Goal: Obtain resource: Download file/media

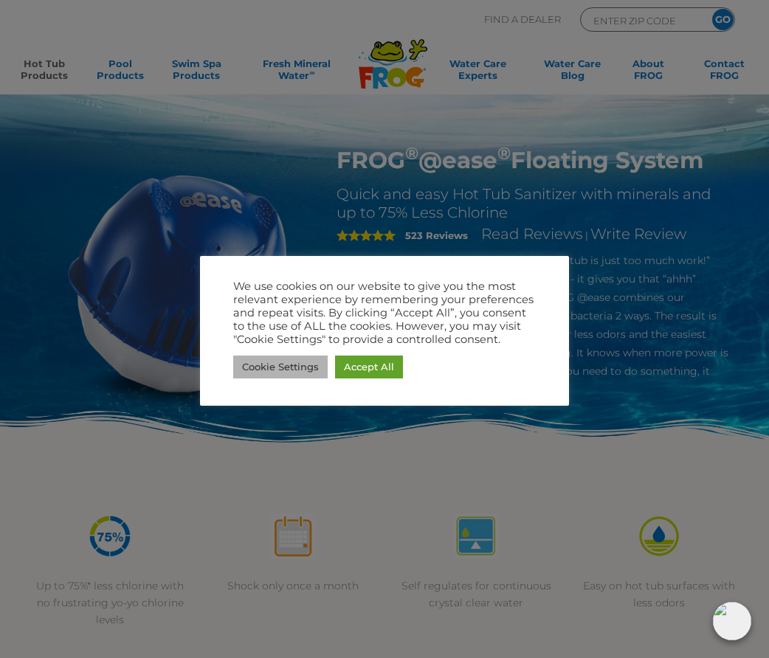
click at [294, 371] on link "Cookie Settings" at bounding box center [280, 367] width 94 height 23
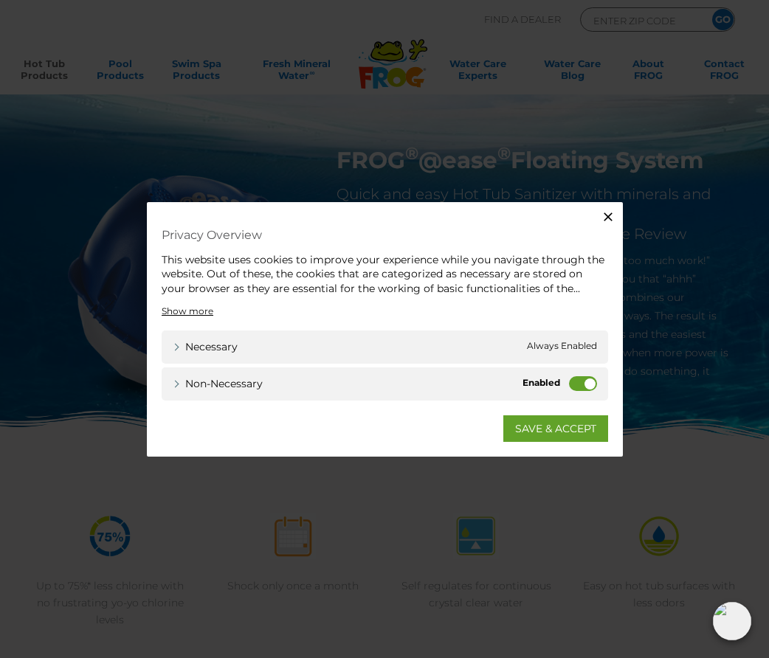
click at [575, 381] on label "Non-necessary" at bounding box center [583, 383] width 28 height 15
click at [0, 0] on input "Non-necessary" at bounding box center [0, 0] width 0 height 0
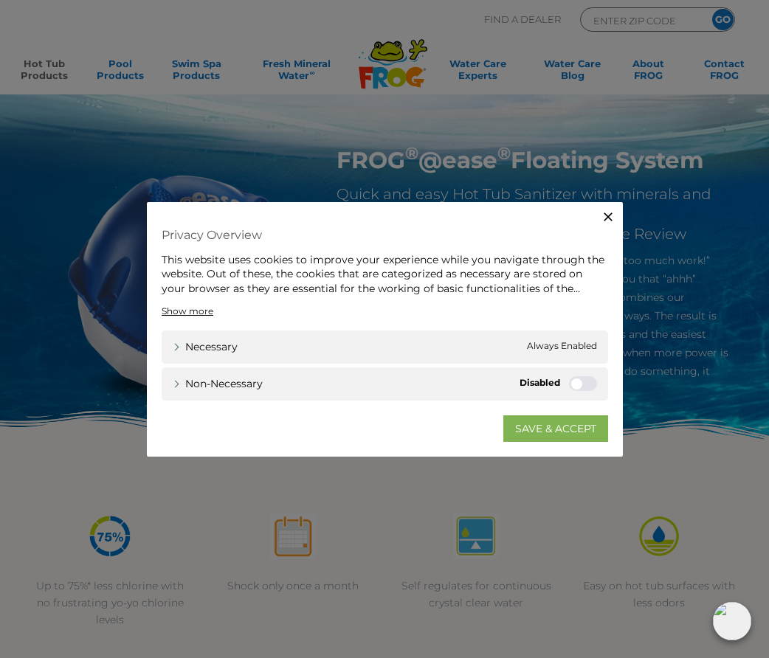
click at [555, 426] on link "SAVE & ACCEPT" at bounding box center [555, 428] width 105 height 27
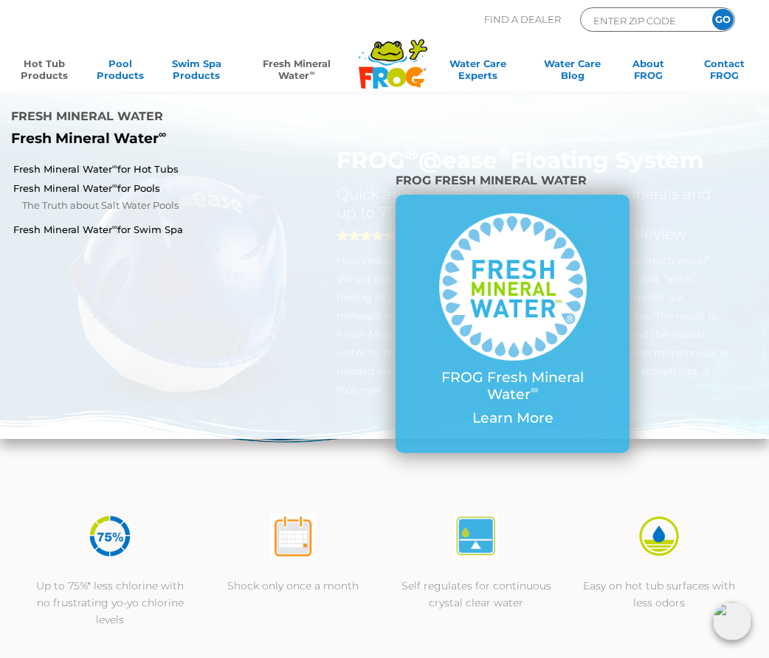
click at [303, 67] on link "Fresh Mineral Water ∞" at bounding box center [296, 73] width 107 height 30
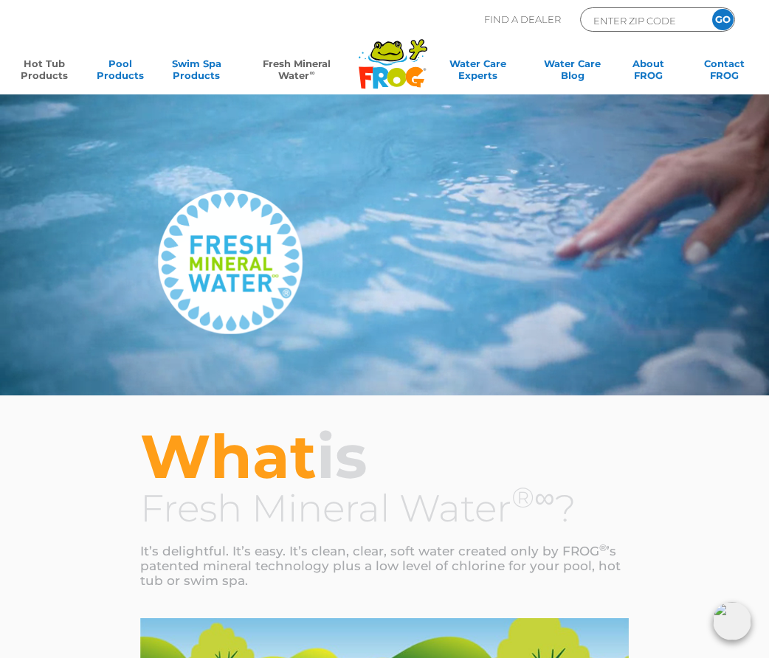
click at [36, 63] on link "Hot Tub Products" at bounding box center [44, 73] width 59 height 30
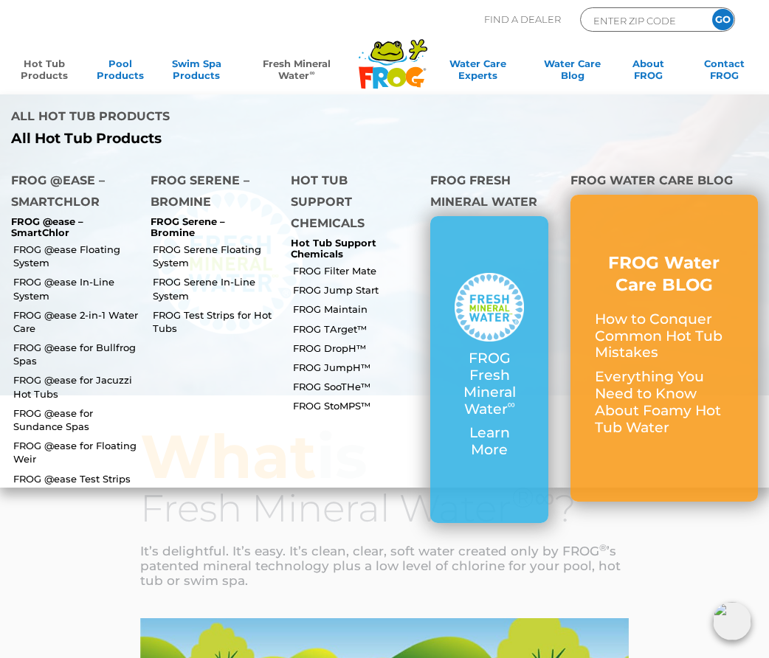
click at [36, 63] on link "Hot Tub Products" at bounding box center [44, 73] width 59 height 30
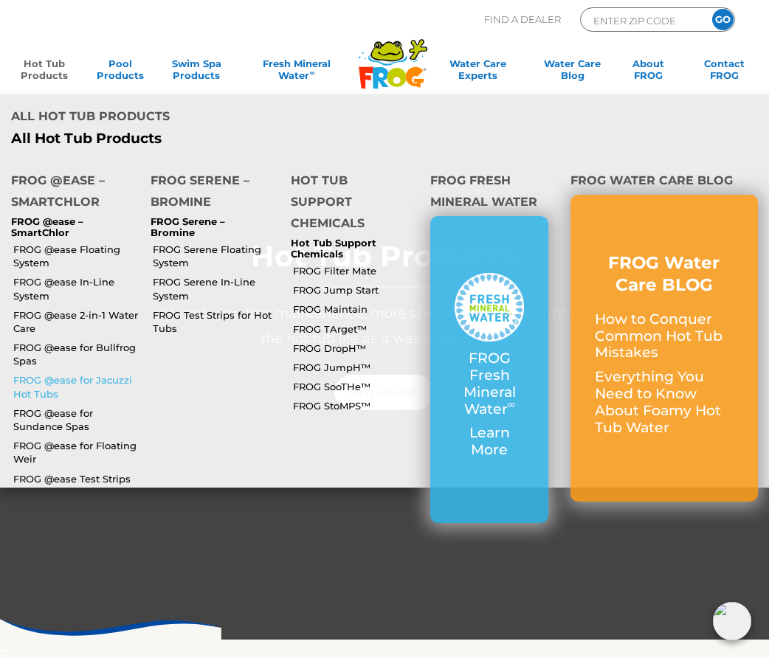
scroll to position [64, 0]
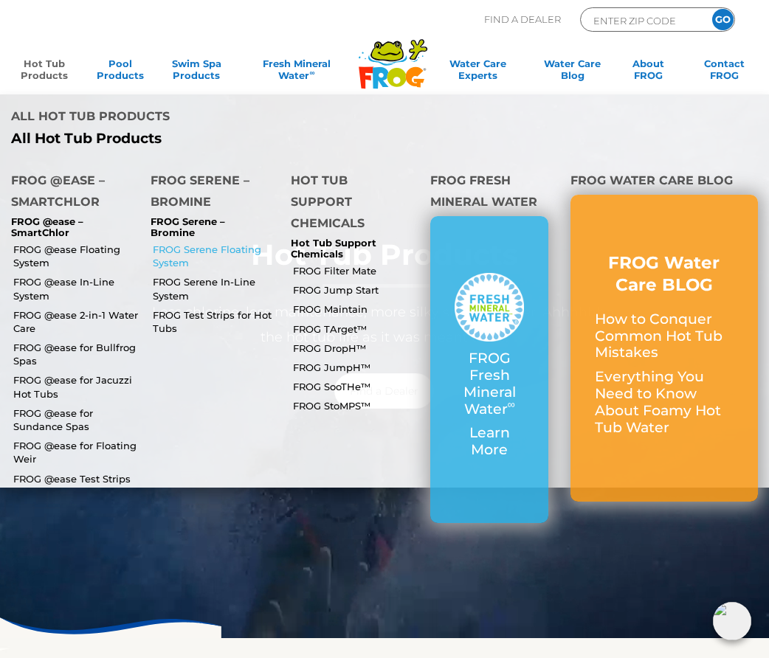
click at [182, 243] on link "FROG Serene Floating System" at bounding box center [216, 256] width 126 height 27
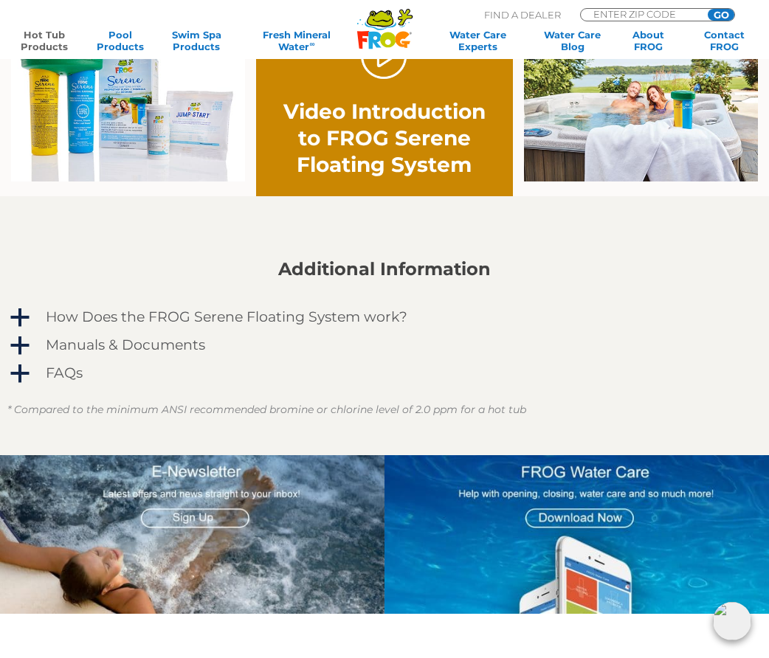
scroll to position [909, 0]
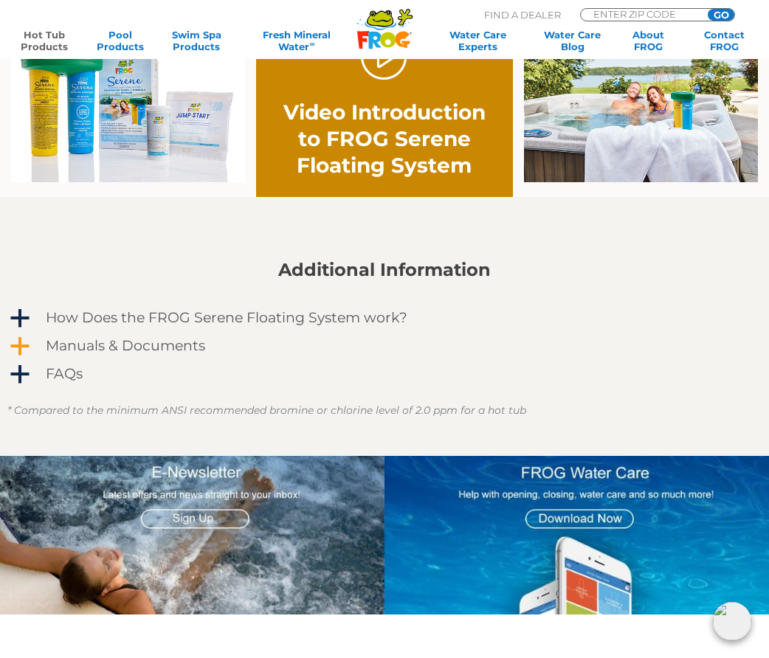
click at [152, 347] on h4 "Manuals & Documents" at bounding box center [125, 346] width 159 height 16
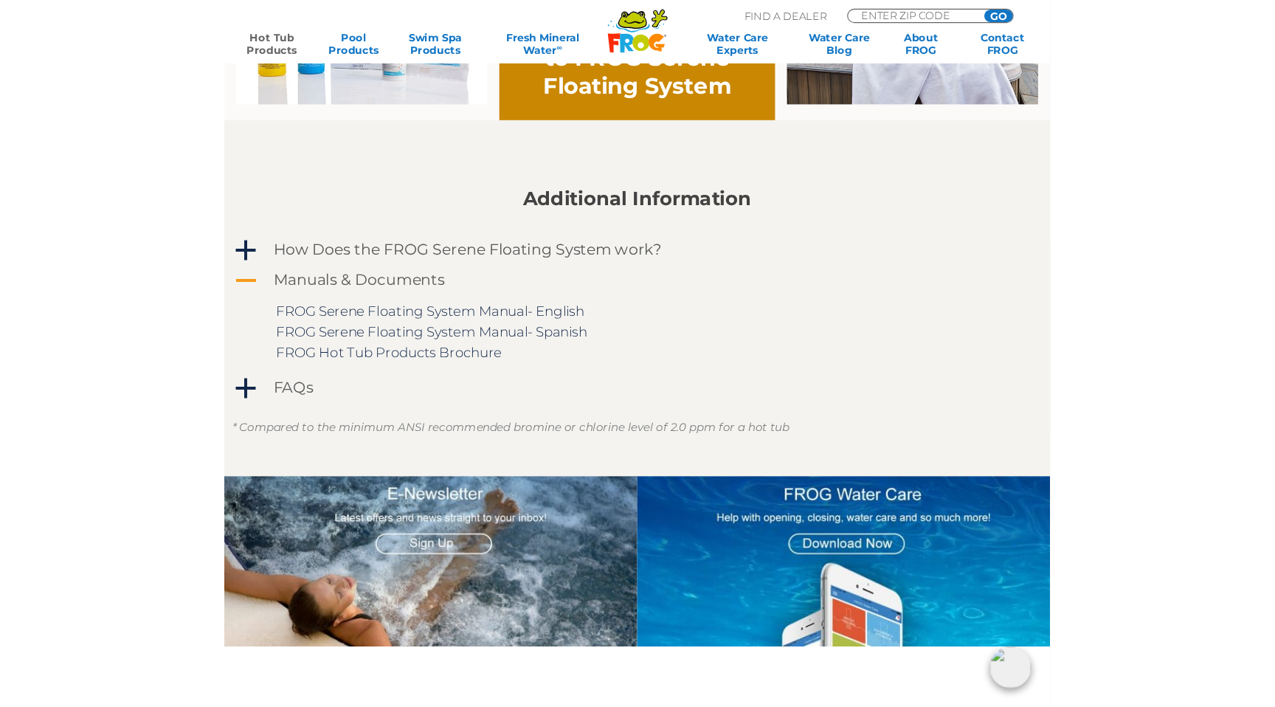
scroll to position [1007, 0]
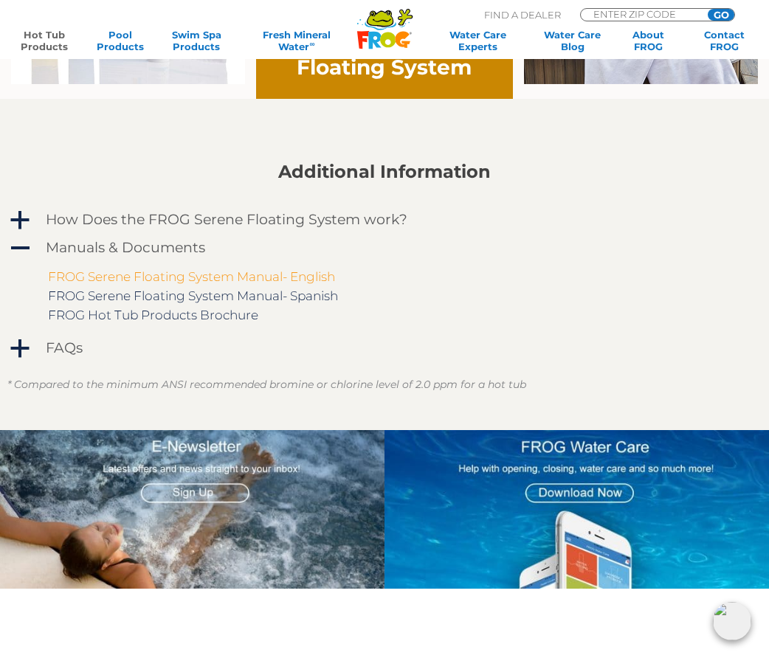
click at [167, 279] on link "FROG Serene Floating System Manual- English" at bounding box center [191, 276] width 287 height 15
